Goal: Find specific page/section: Find specific page/section

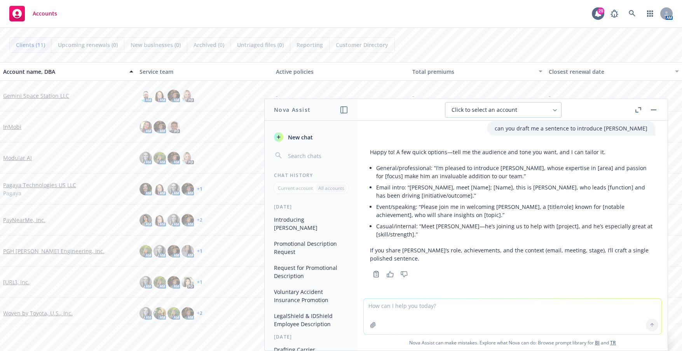
scroll to position [99, 0]
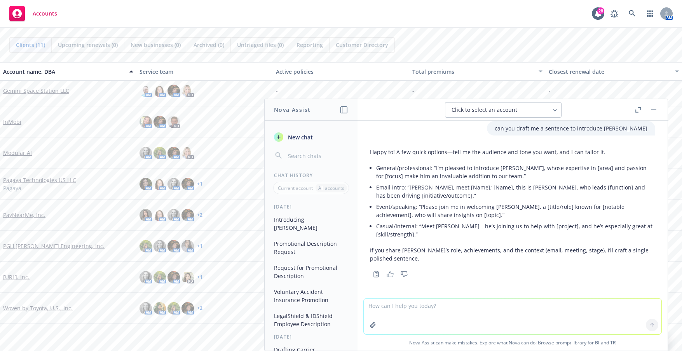
click at [11, 276] on link "[URL], Inc." at bounding box center [16, 277] width 26 height 8
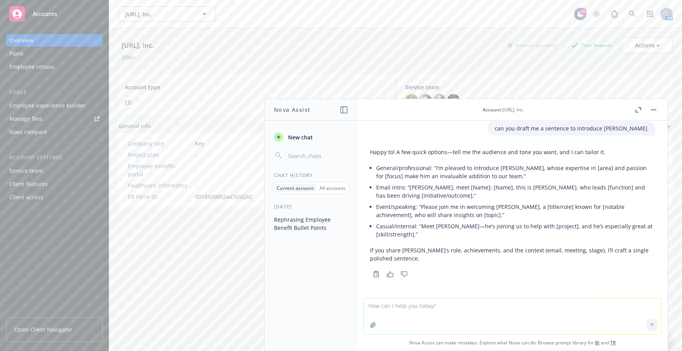
click at [654, 111] on button "button" at bounding box center [653, 109] width 9 height 9
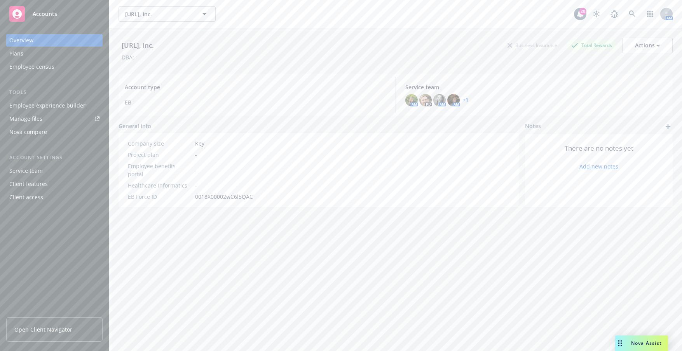
click at [43, 325] on link "Open Client Navigator" at bounding box center [54, 329] width 96 height 24
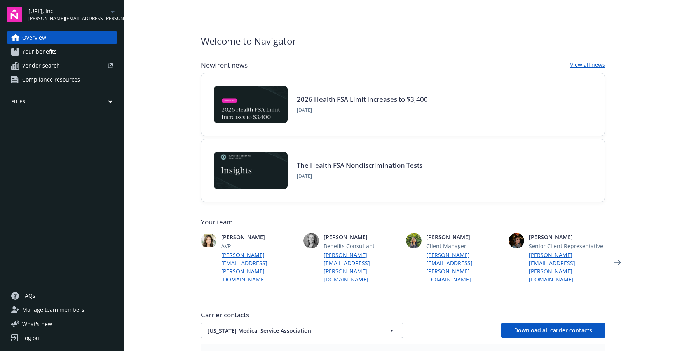
click at [480, 26] on div "Welcome to Navigator Newfront news View all news 2026 Health FSA Limit Increase…" at bounding box center [403, 329] width 423 height 659
